Goal: Navigation & Orientation: Understand site structure

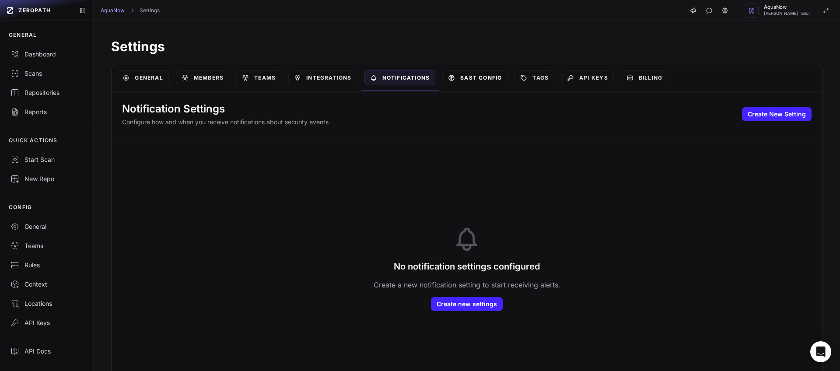
click at [492, 73] on link "SAST Config" at bounding box center [475, 77] width 65 height 15
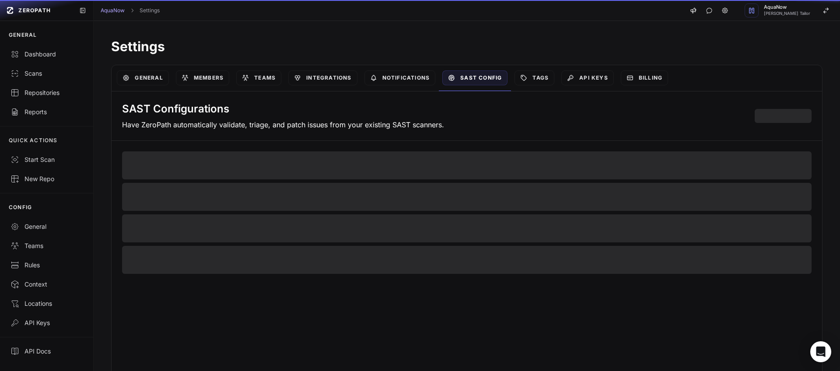
click at [489, 76] on link "SAST Config" at bounding box center [475, 77] width 65 height 15
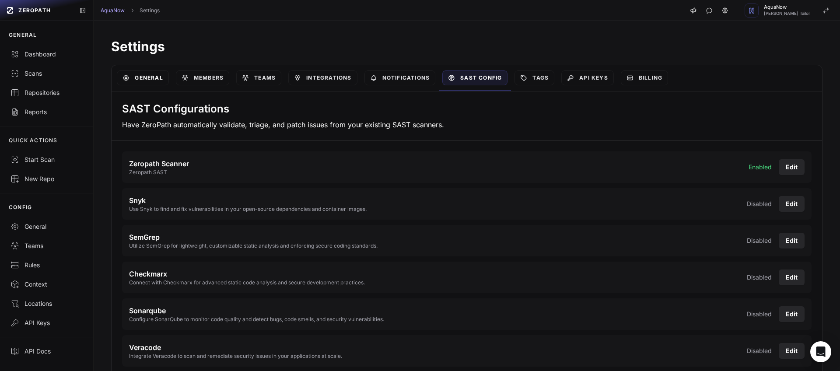
click at [138, 77] on link "General" at bounding box center [143, 77] width 52 height 15
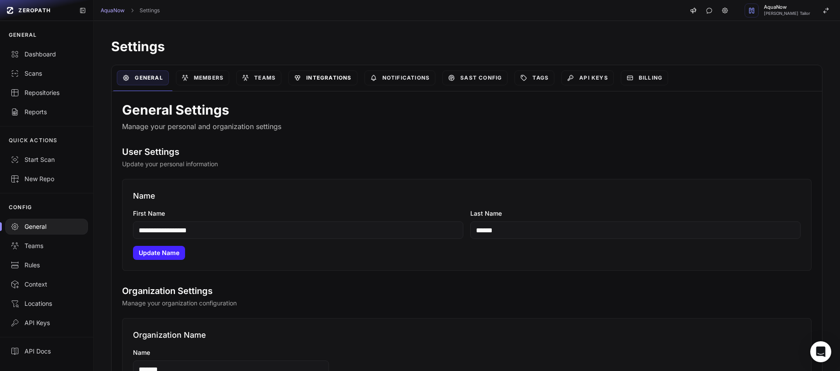
click at [344, 82] on link "Integrations" at bounding box center [322, 77] width 69 height 15
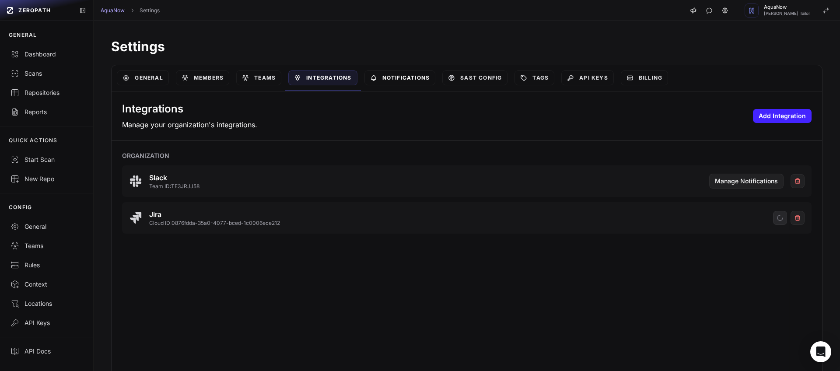
click at [408, 74] on link "Notifications" at bounding box center [400, 77] width 71 height 15
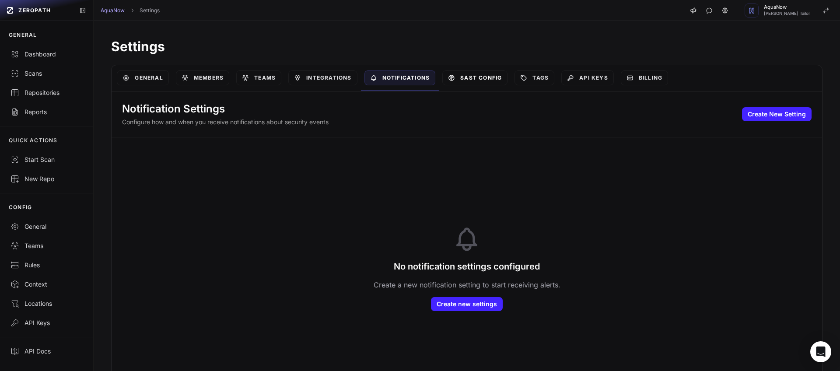
click at [493, 76] on link "SAST Config" at bounding box center [475, 77] width 65 height 15
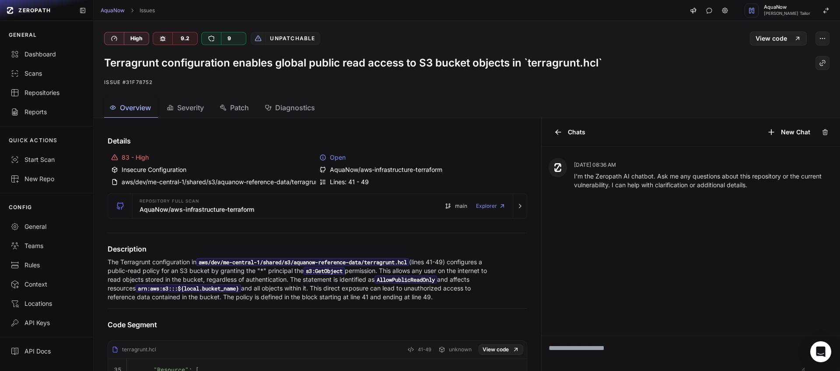
click at [373, 93] on div "Terragrunt configuration enables global public read access to S3 bucket objects…" at bounding box center [467, 72] width 747 height 53
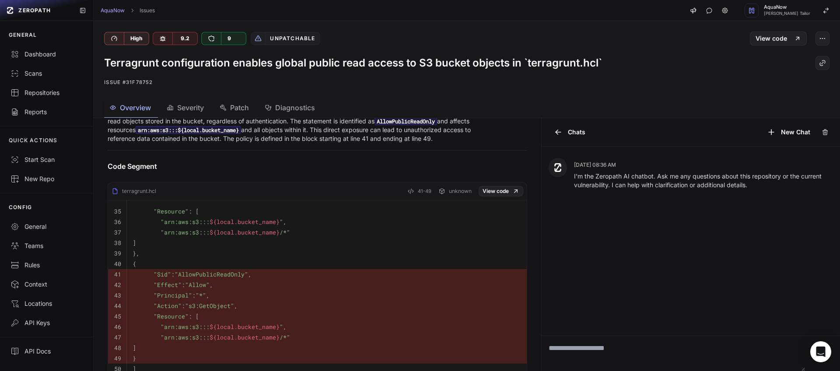
scroll to position [271, 0]
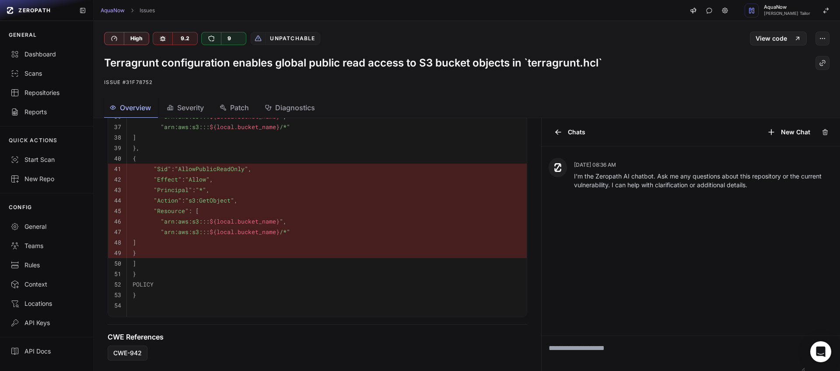
click at [365, 13] on div "AquaNow Issues AquaNow Dhaval Hemantkumar Tailor" at bounding box center [467, 10] width 747 height 21
click at [362, 16] on div "AquaNow Issues AquaNow Dhaval Hemantkumar Tailor" at bounding box center [467, 10] width 747 height 21
click at [363, 15] on div "AquaNow Issues AquaNow Dhaval Hemantkumar Tailor" at bounding box center [467, 10] width 747 height 21
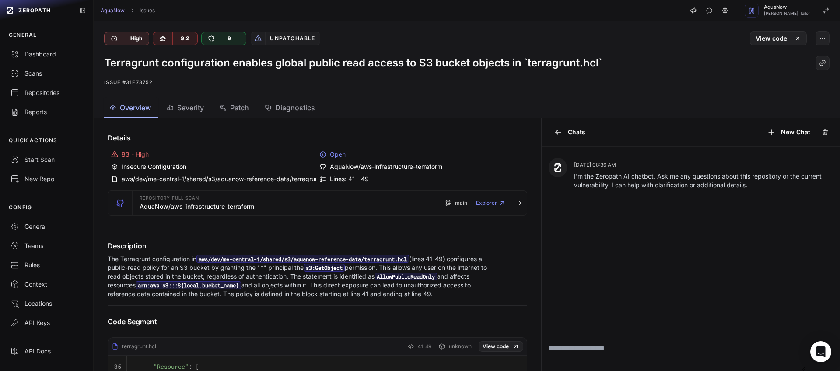
scroll to position [0, 0]
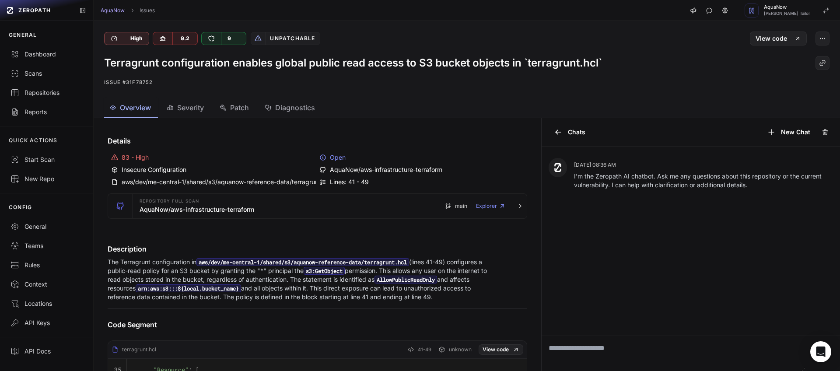
click at [388, 14] on div "AquaNow Issues AquaNow Dhaval Hemantkumar Tailor" at bounding box center [467, 10] width 747 height 21
click at [387, 15] on div "AquaNow Issues AquaNow Dhaval Hemantkumar Tailor" at bounding box center [467, 10] width 747 height 21
drag, startPoint x: 359, startPoint y: 22, endPoint x: 225, endPoint y: 149, distance: 184.9
click at [359, 22] on div "High 9.2 9 Unpatchable View code" at bounding box center [467, 33] width 747 height 25
click at [401, 25] on div "High 9.2 9 Unpatchable View code" at bounding box center [467, 33] width 747 height 25
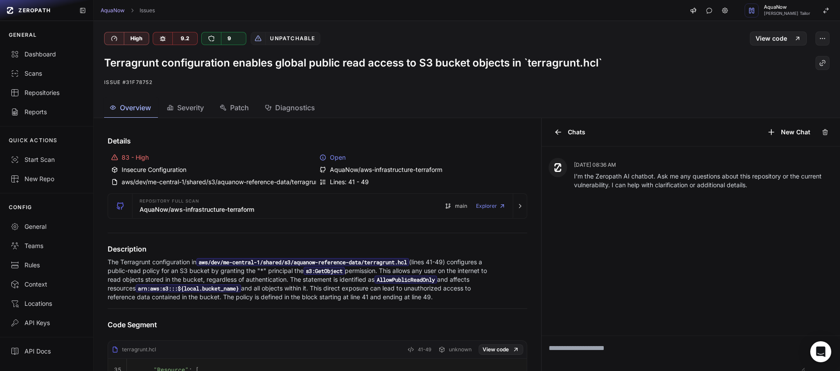
click at [385, 31] on div "High 9.2 9 Unpatchable View code" at bounding box center [467, 33] width 747 height 25
click at [397, 21] on div "High 9.2 9 Unpatchable View code" at bounding box center [467, 33] width 747 height 25
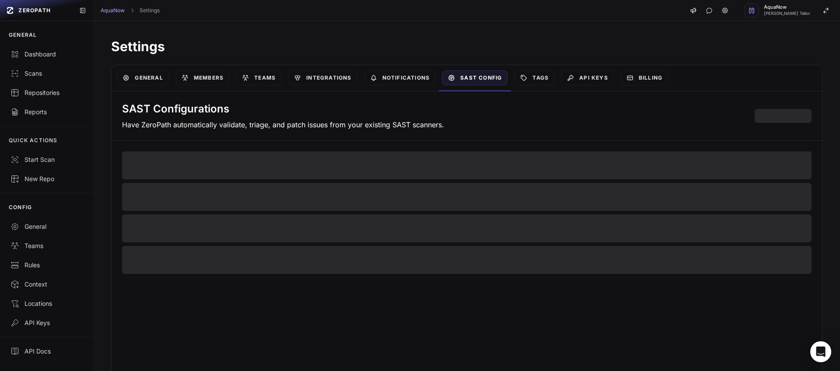
click at [246, 5] on div "AquaNow Settings AquaNow [PERSON_NAME] Tailor" at bounding box center [467, 10] width 747 height 21
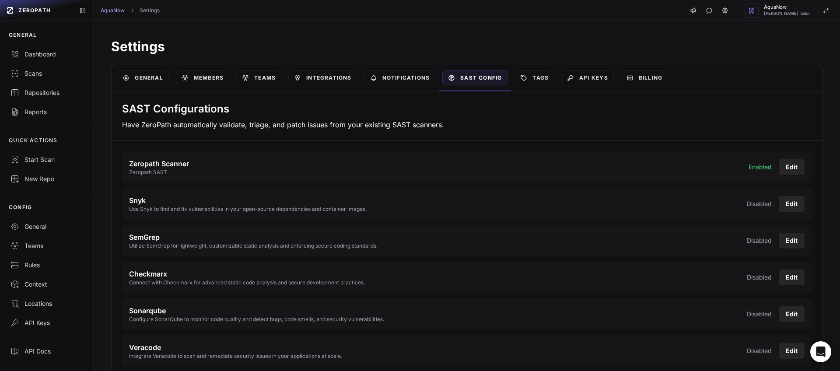
click at [240, 26] on div "Settings General Members Teams Integrations Notifications SAST Config Tags API …" at bounding box center [467, 245] width 747 height 448
click at [105, 158] on div "Settings General Members Teams Integrations Notifications SAST Config Tags API …" at bounding box center [467, 245] width 747 height 448
click at [39, 228] on div "General" at bounding box center [47, 226] width 72 height 9
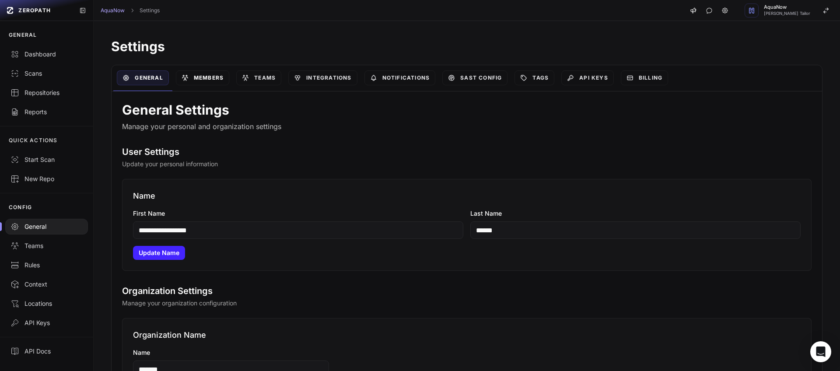
click at [212, 76] on link "Members" at bounding box center [202, 77] width 53 height 15
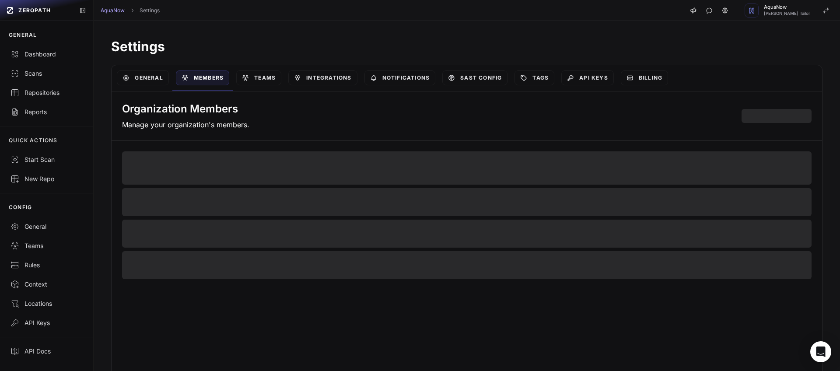
select select "*****"
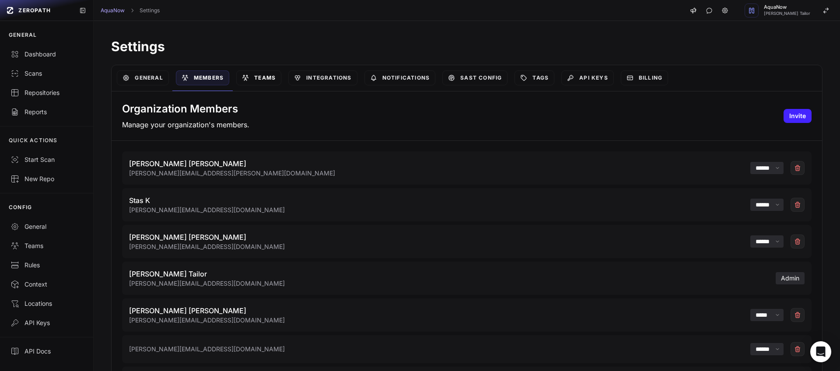
click at [273, 79] on link "Teams" at bounding box center [258, 77] width 45 height 15
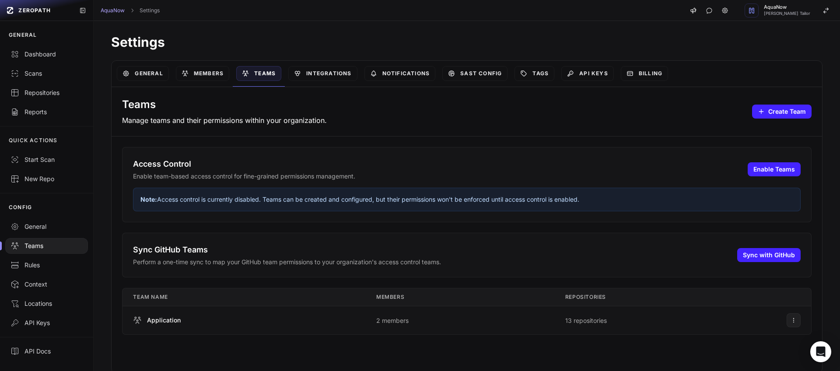
scroll to position [7, 0]
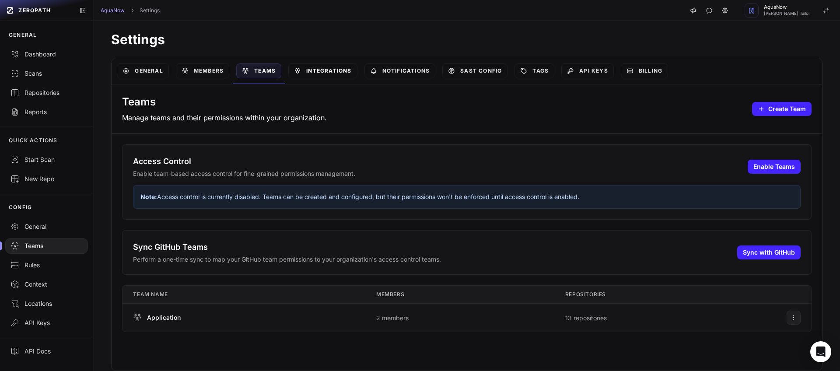
click at [337, 72] on link "Integrations" at bounding box center [322, 70] width 69 height 15
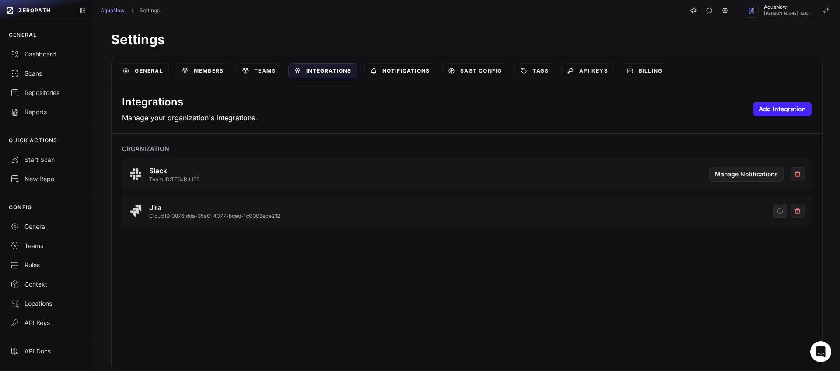
click at [414, 63] on link "Notifications" at bounding box center [400, 70] width 71 height 15
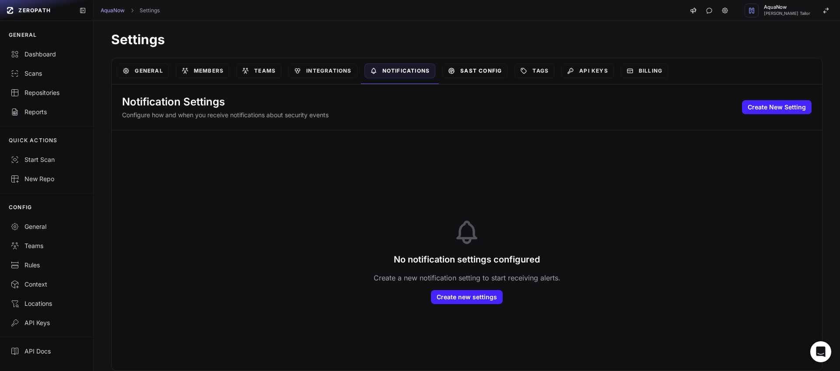
click at [503, 74] on link "SAST Config" at bounding box center [475, 70] width 65 height 15
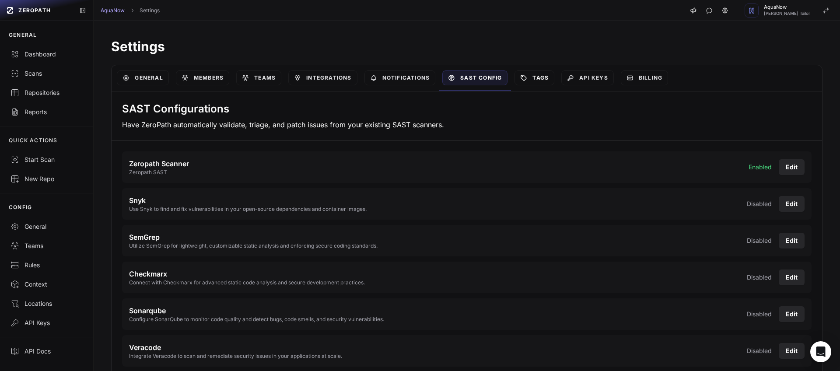
click at [546, 80] on link "Tags" at bounding box center [535, 77] width 40 height 15
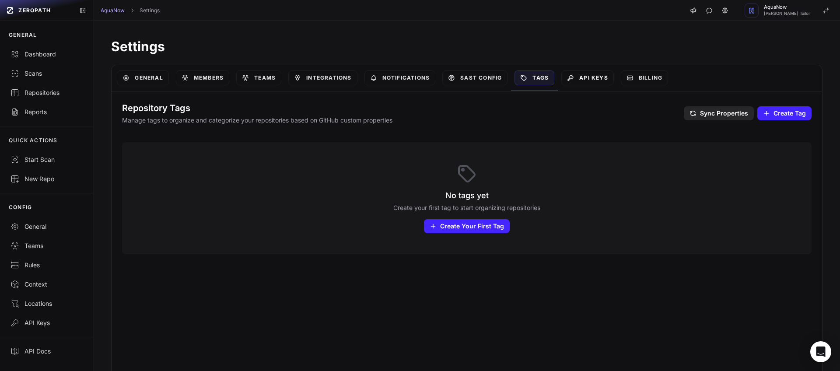
click at [598, 73] on link "API Keys" at bounding box center [588, 77] width 53 height 15
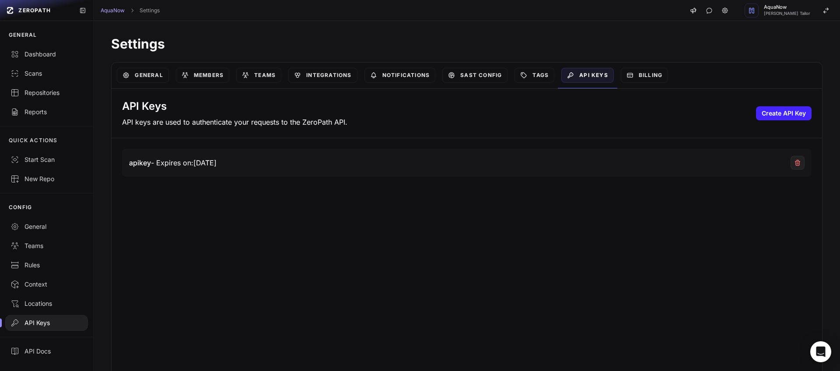
scroll to position [7, 0]
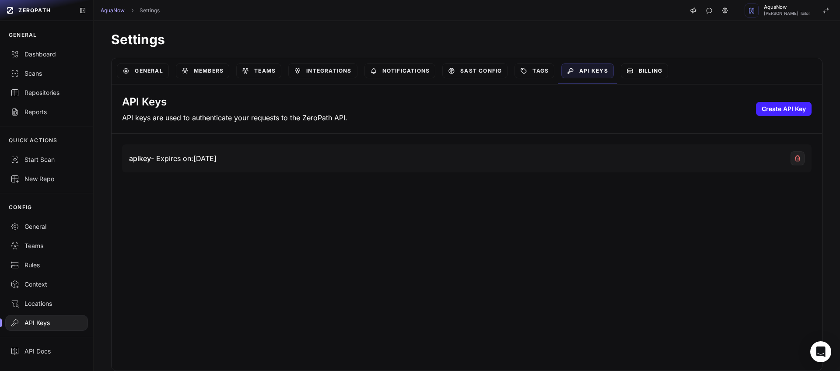
click at [649, 74] on link "Billing" at bounding box center [644, 70] width 47 height 15
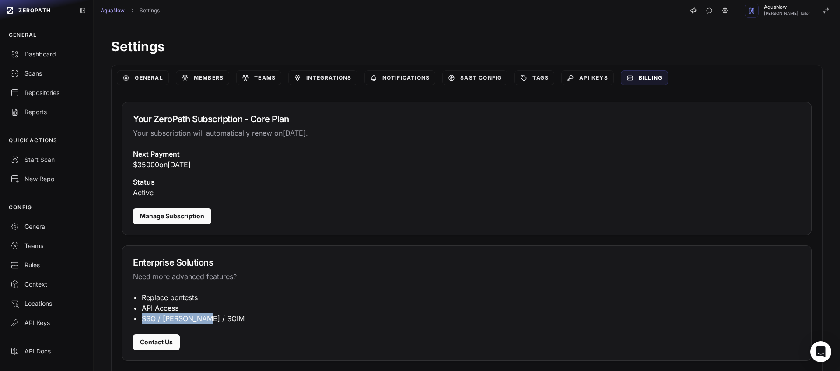
drag, startPoint x: 207, startPoint y: 320, endPoint x: 144, endPoint y: 320, distance: 63.5
click at [144, 320] on li "SSO / SAML / SCIM" at bounding box center [471, 318] width 659 height 11
click at [109, 176] on div "Settings General Members Teams Integrations Notifications SAST Config Tags API …" at bounding box center [467, 205] width 747 height 369
click at [42, 55] on div "Dashboard" at bounding box center [47, 54] width 72 height 9
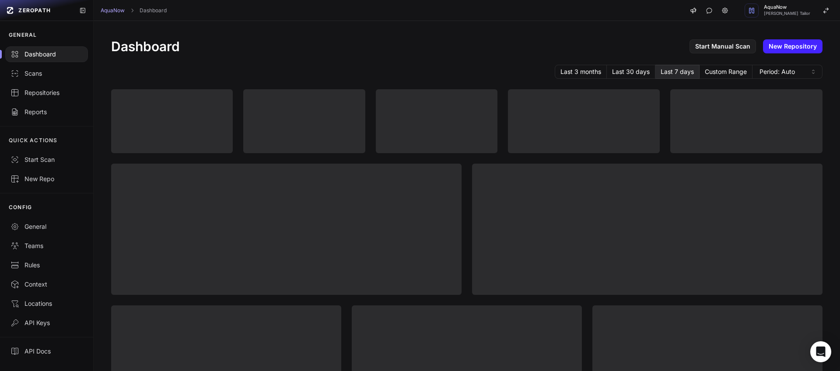
click at [344, 15] on div "AquaNow Dashboard AquaNow Dhaval Hemantkumar Tailor" at bounding box center [467, 10] width 747 height 21
